Goal: Task Accomplishment & Management: Use online tool/utility

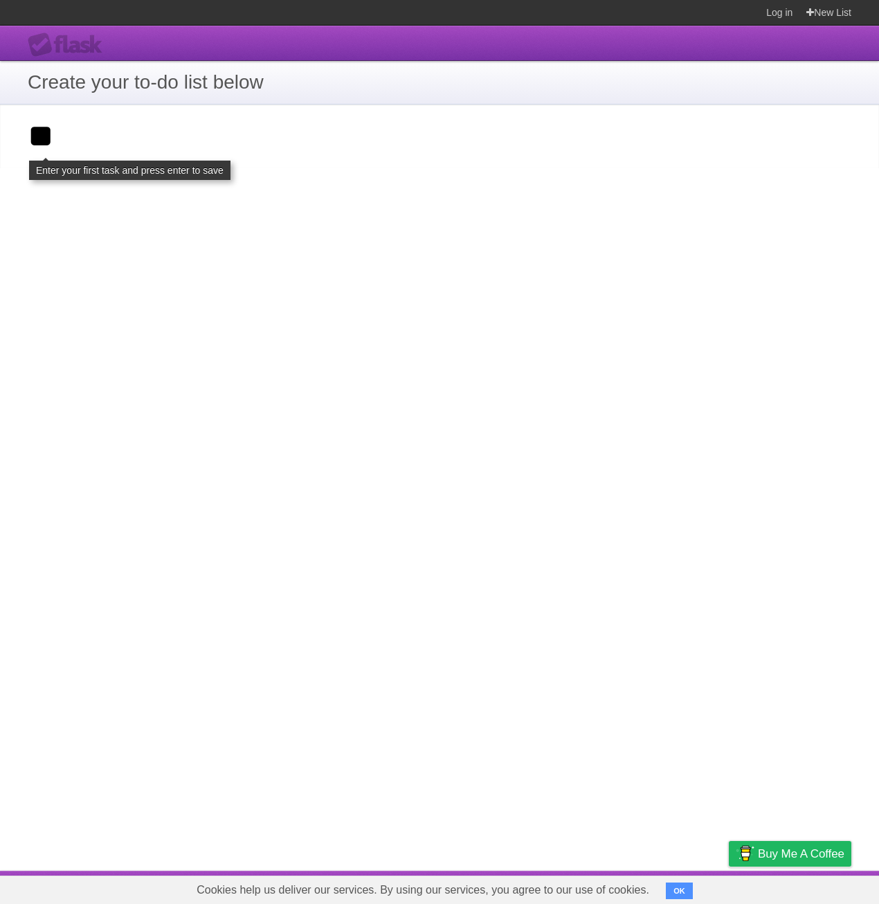
type input "*"
type input "********"
click input "**********" at bounding box center [0, 0] width 0 height 0
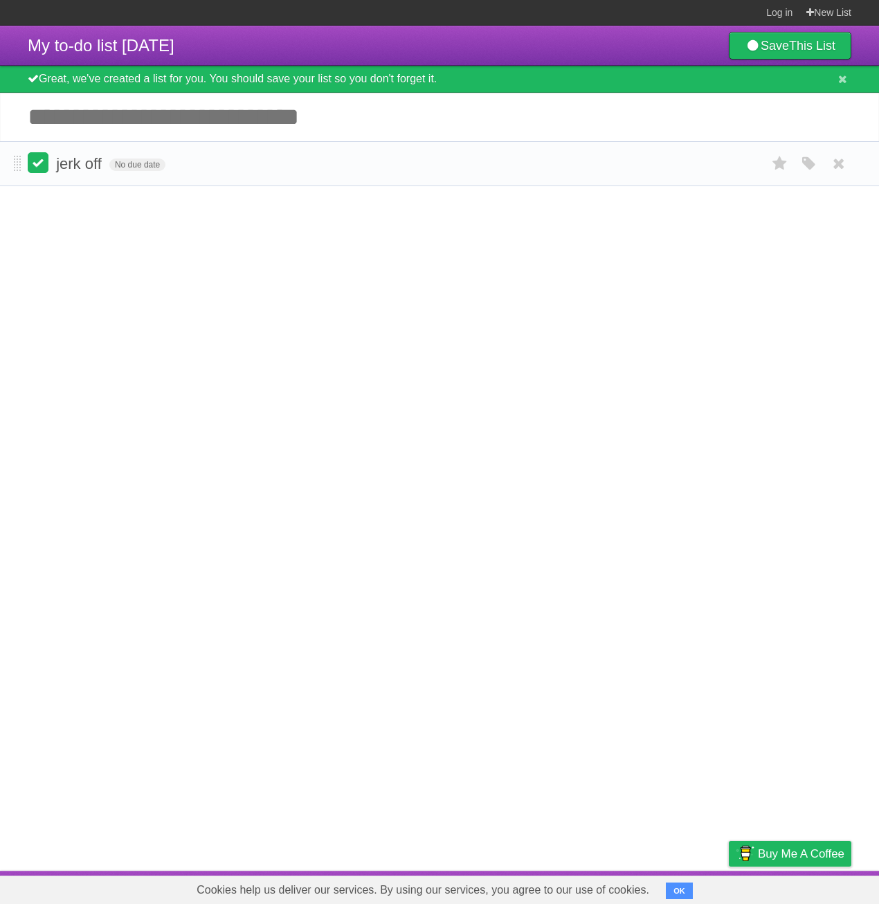
click at [36, 161] on label at bounding box center [38, 162] width 21 height 21
